Goal: Find specific page/section: Find specific page/section

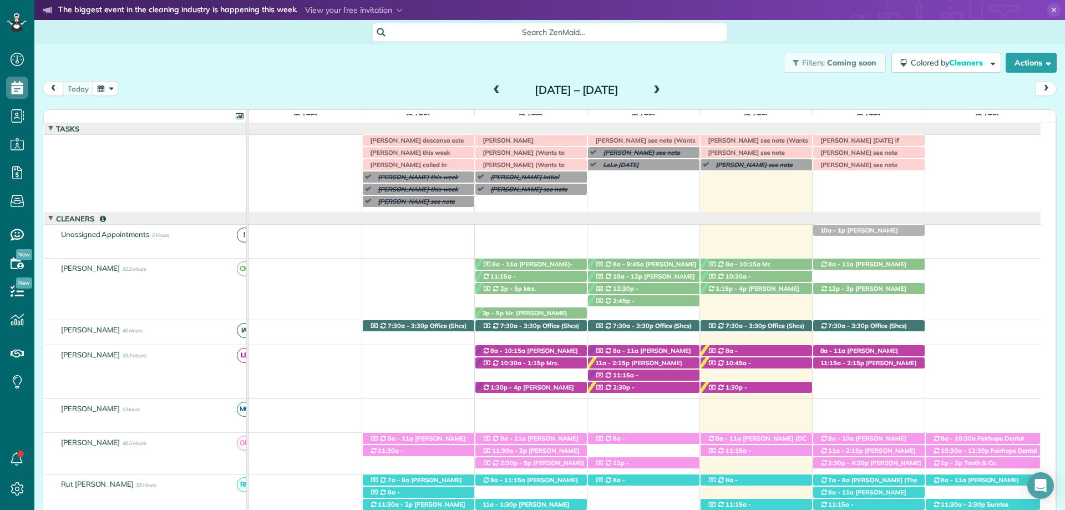
scroll to position [5, 5]
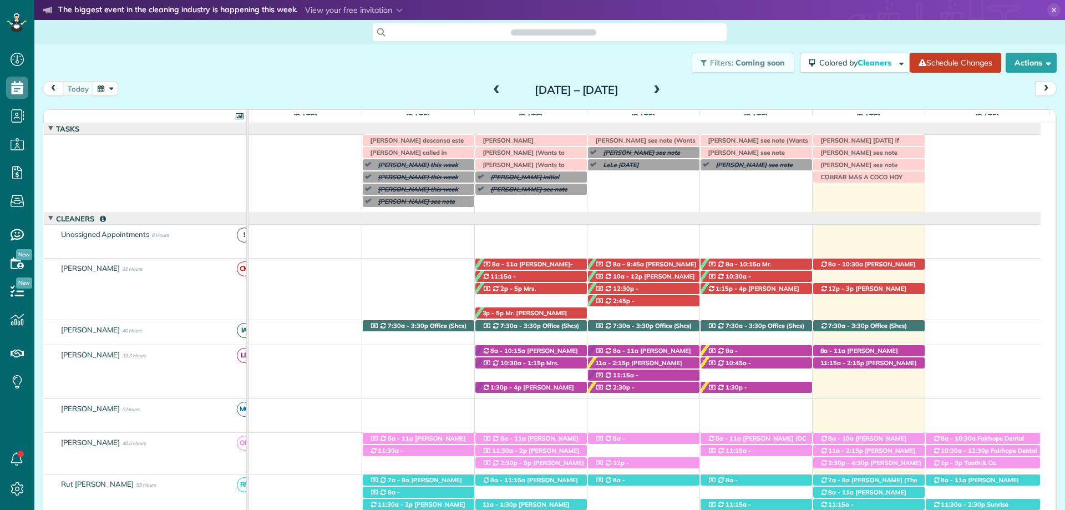
scroll to position [44, 0]
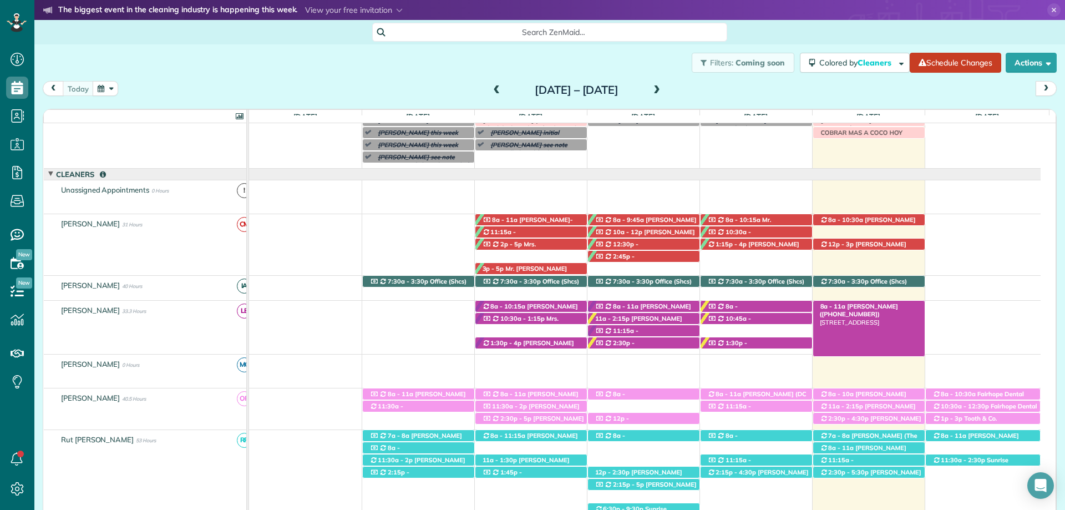
click at [884, 306] on span "[PERSON_NAME] ([PHONE_NUMBER])" at bounding box center [859, 310] width 78 height 16
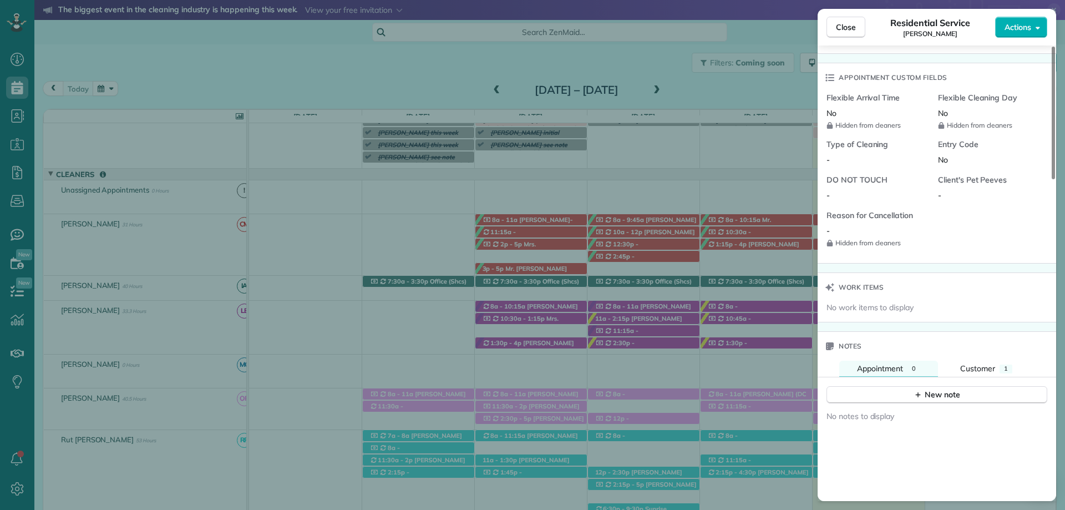
scroll to position [832, 0]
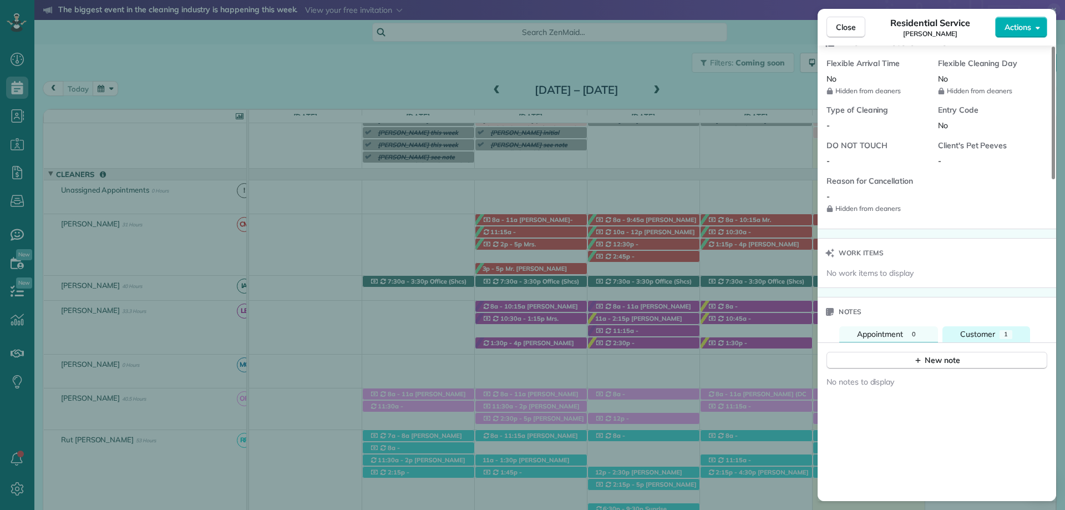
click at [994, 329] on button "Customer 1" at bounding box center [986, 334] width 88 height 16
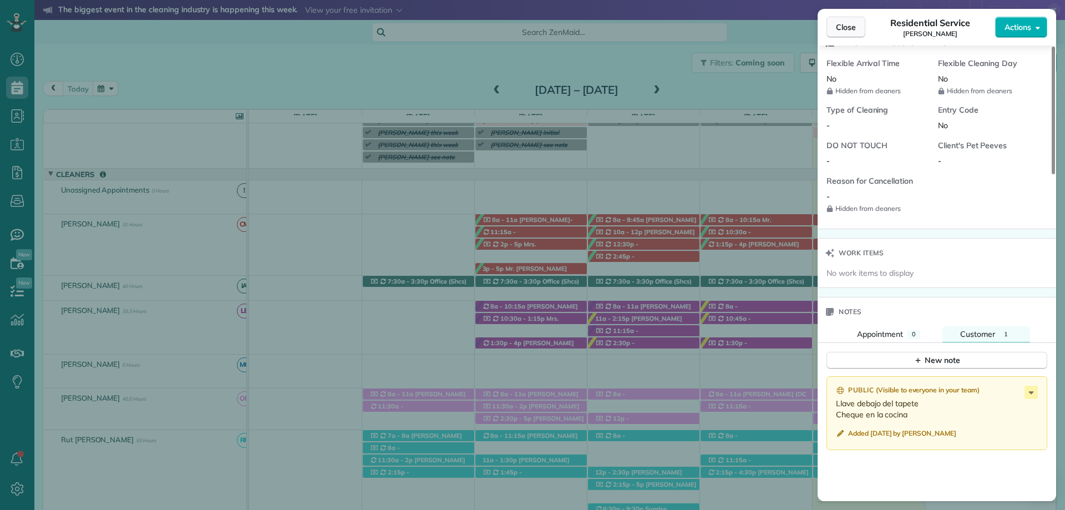
click at [858, 26] on button "Close" at bounding box center [845, 27] width 39 height 21
